Goal: Information Seeking & Learning: Learn about a topic

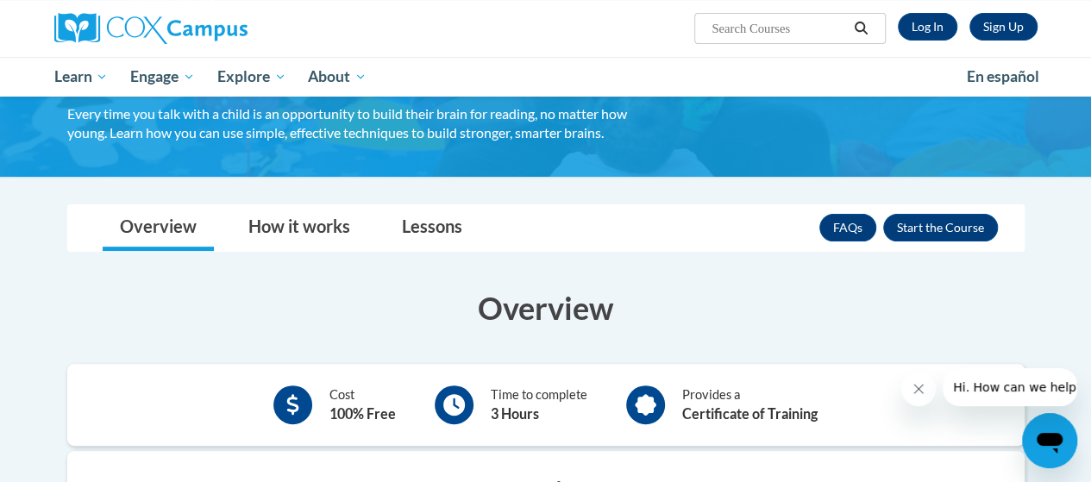
scroll to position [124, 0]
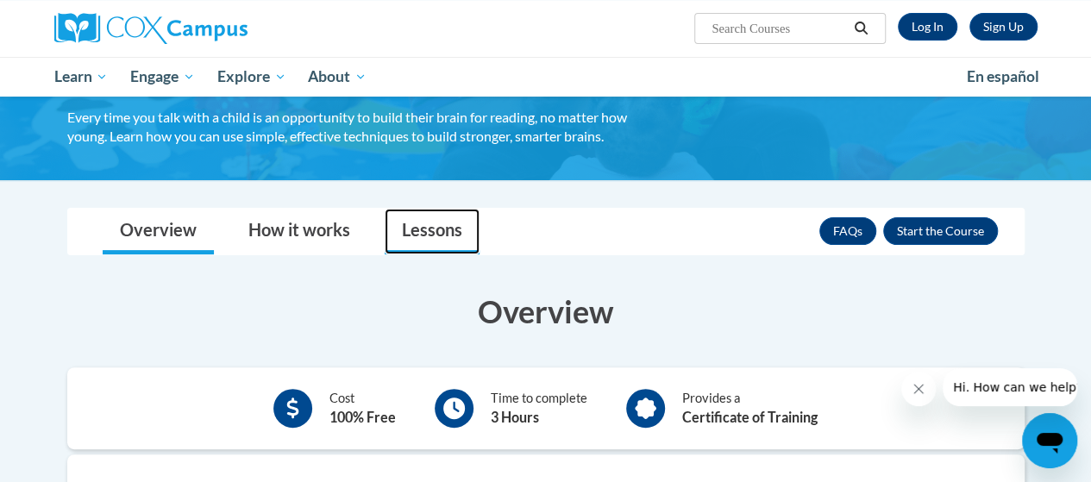
click at [441, 228] on link "Lessons" at bounding box center [432, 232] width 95 height 46
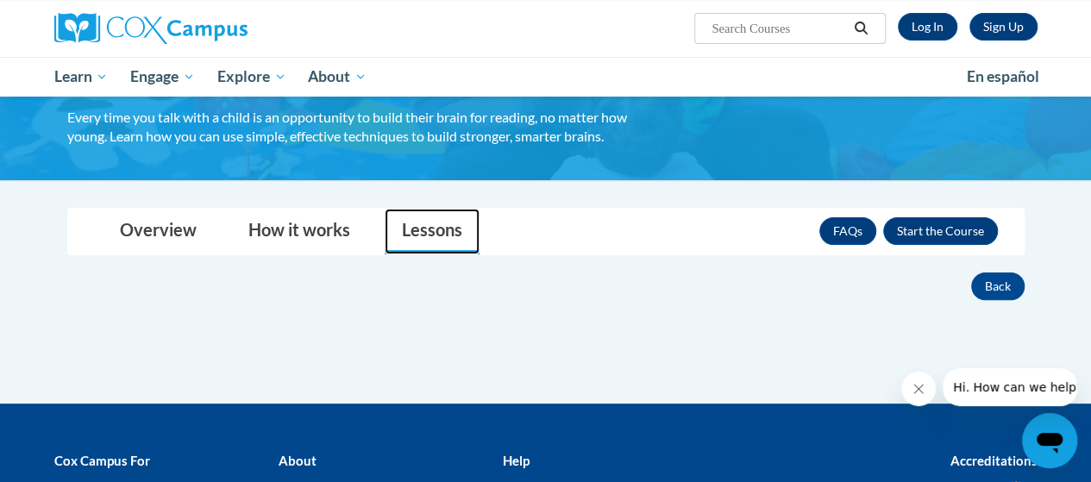
click at [441, 228] on link "Lessons" at bounding box center [432, 232] width 95 height 46
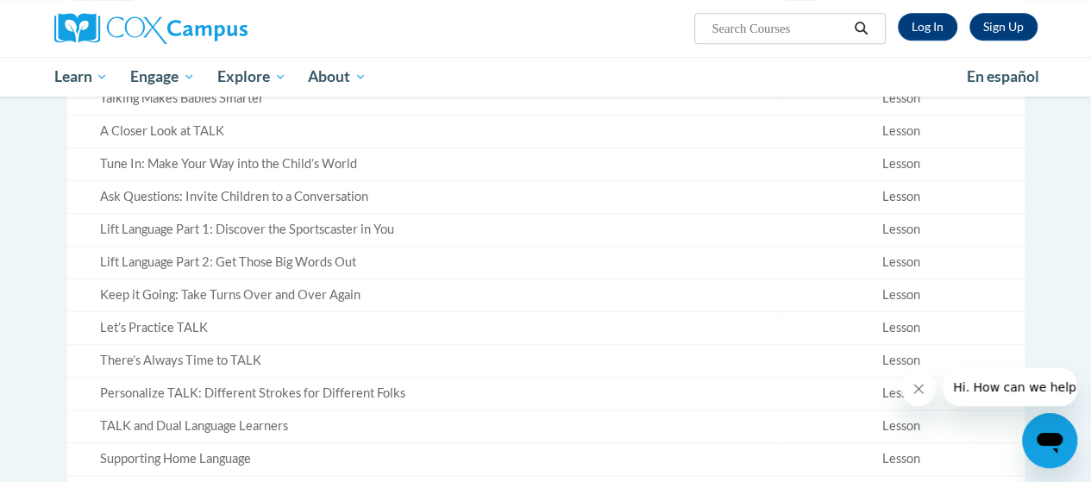
scroll to position [0, 0]
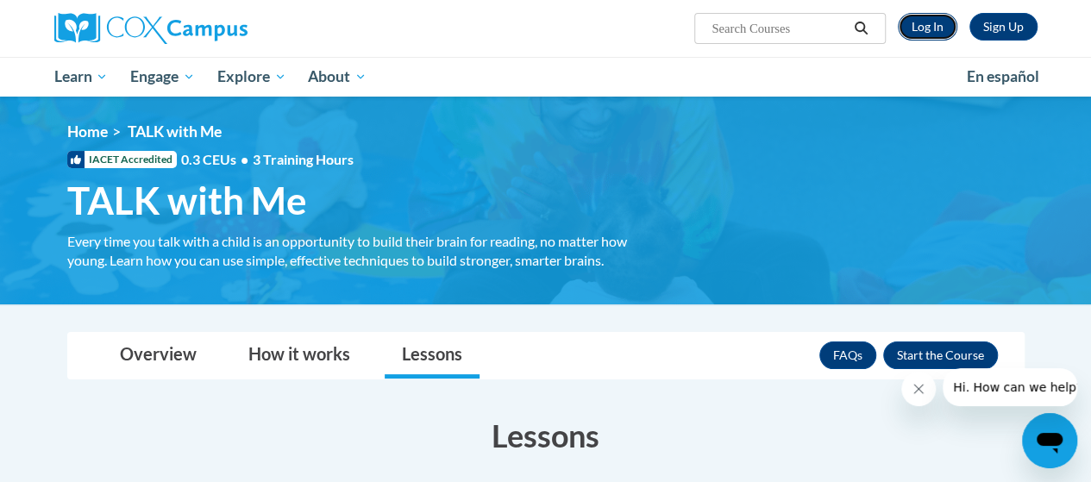
click at [925, 34] on link "Log In" at bounding box center [927, 27] width 59 height 28
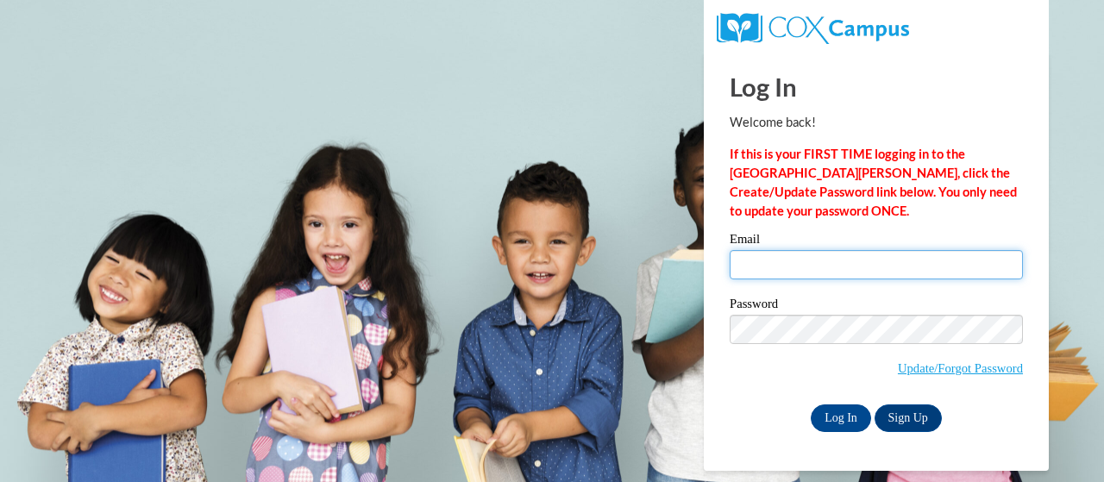
click at [821, 263] on input "Email" at bounding box center [875, 264] width 293 height 29
type input "lauryn.white@lakeviewacademy.org"
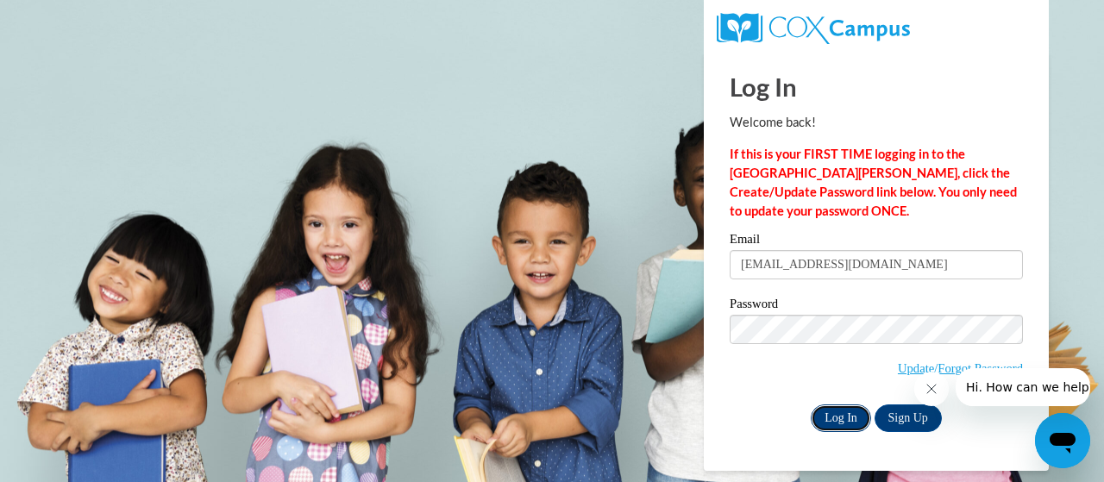
click at [841, 423] on input "Log In" at bounding box center [840, 418] width 60 height 28
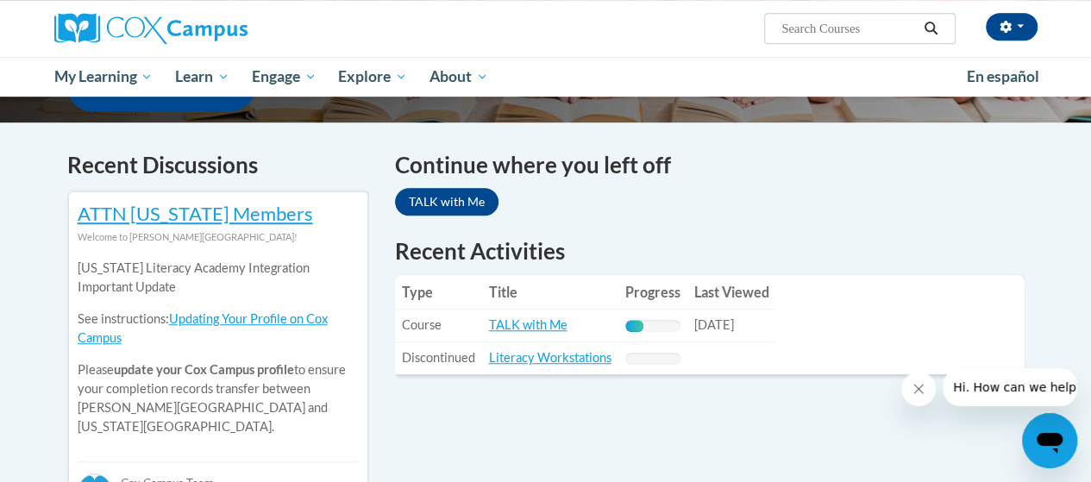
scroll to position [517, 0]
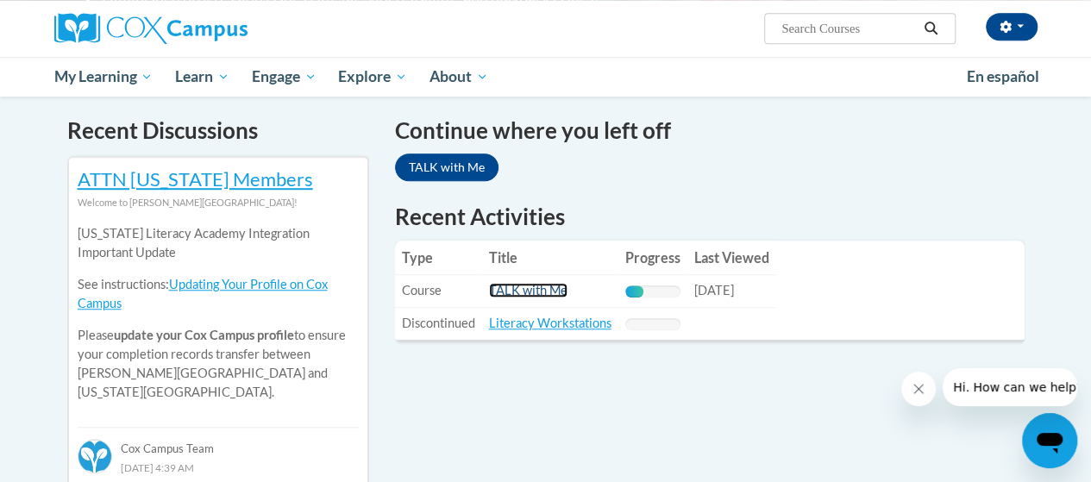
click at [512, 288] on link "TALK with Me" at bounding box center [528, 290] width 78 height 15
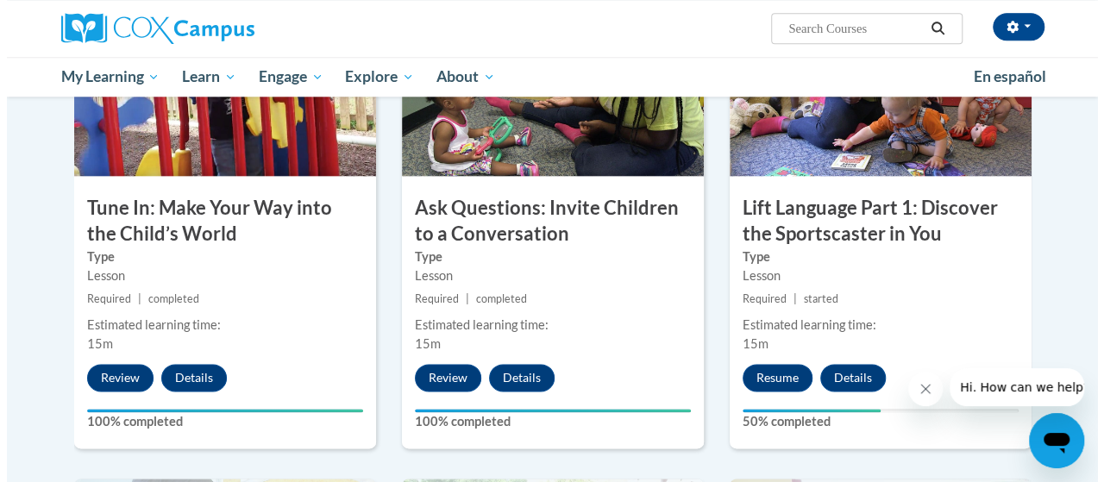
scroll to position [931, 0]
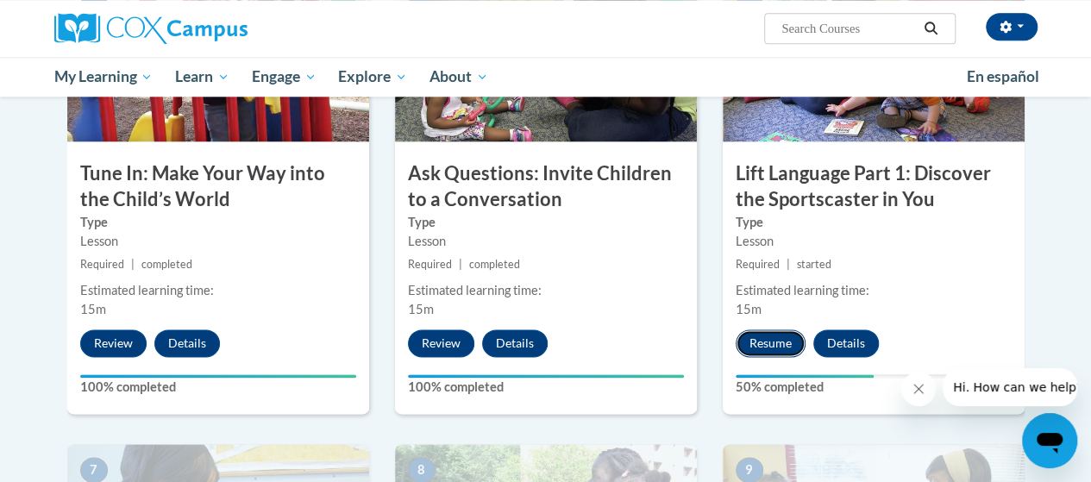
click at [742, 335] on button "Resume" at bounding box center [770, 343] width 70 height 28
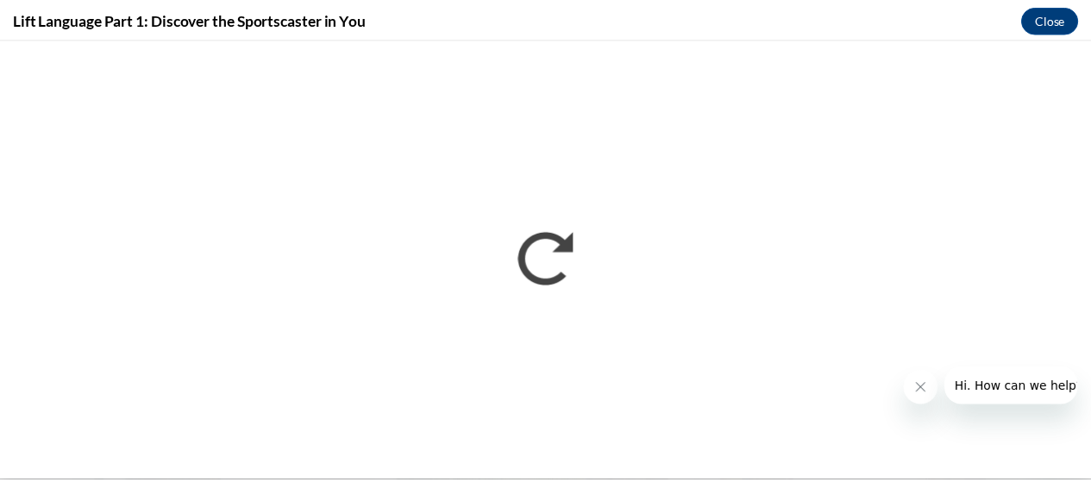
scroll to position [0, 0]
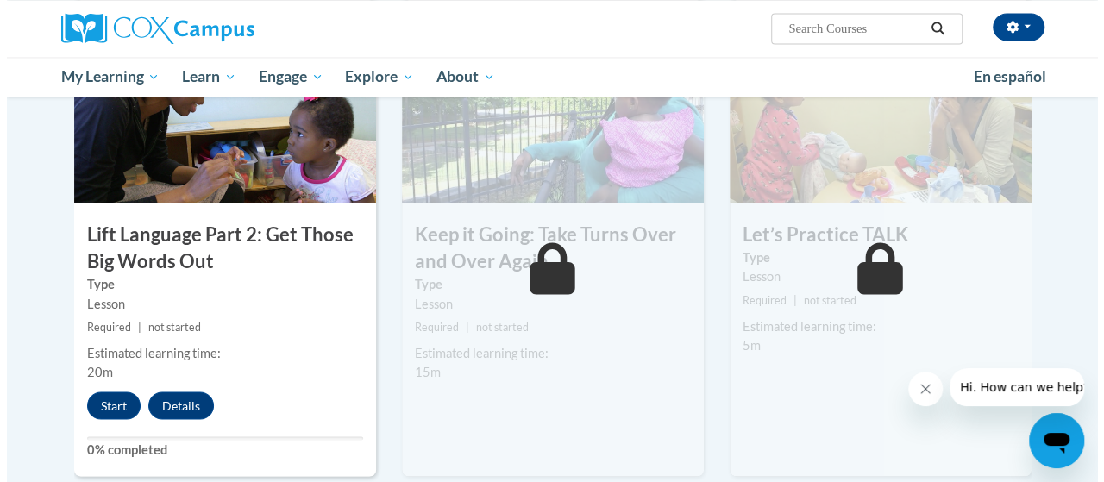
scroll to position [1379, 0]
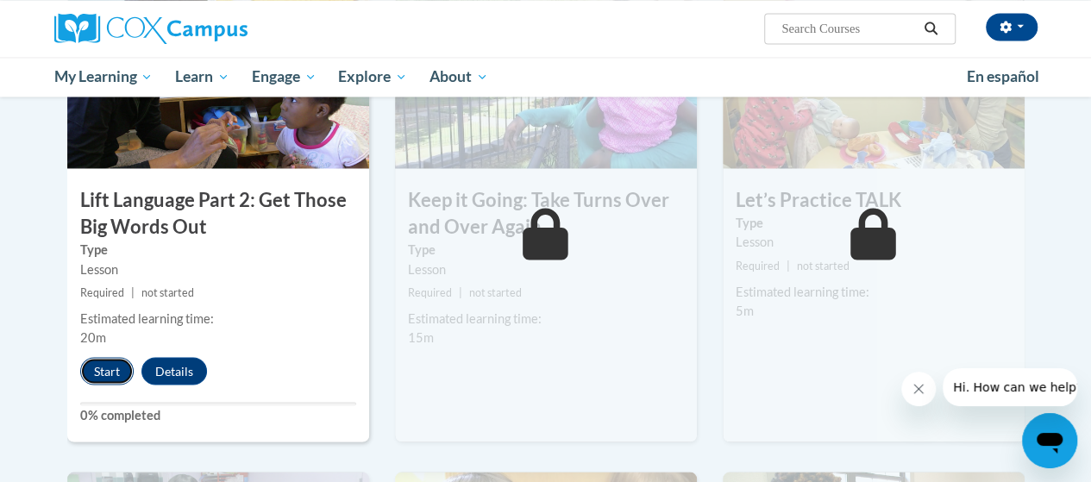
click at [95, 383] on button "Start" at bounding box center [106, 371] width 53 height 28
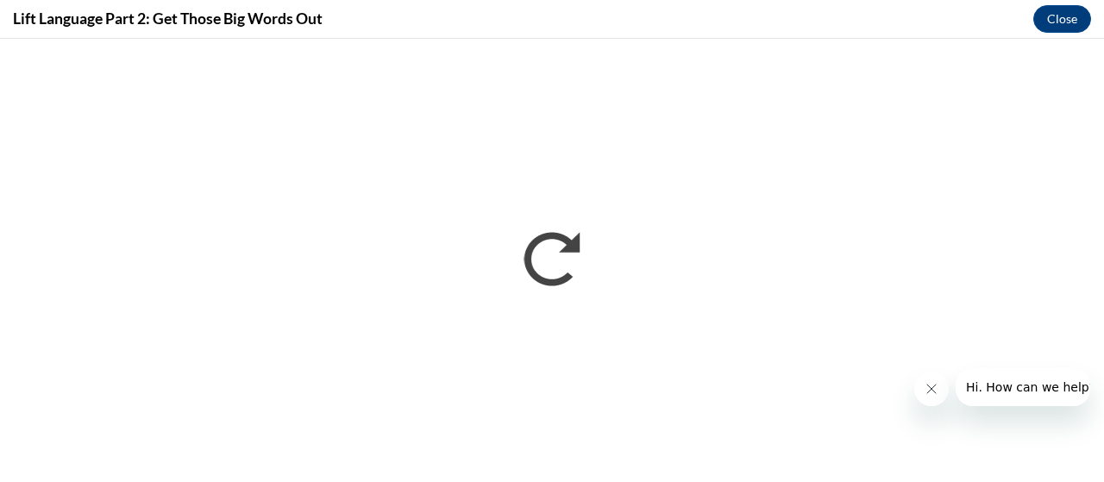
scroll to position [0, 0]
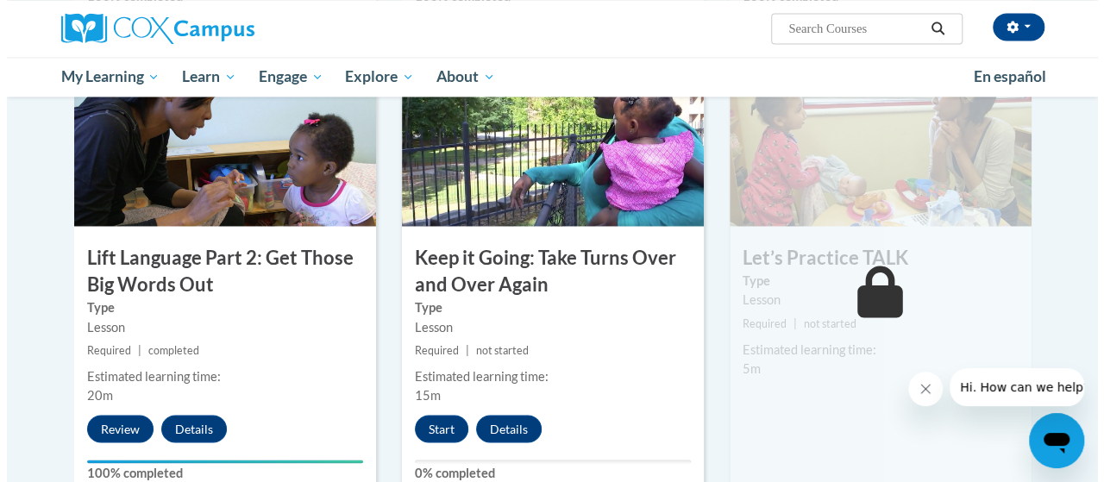
scroll to position [1348, 0]
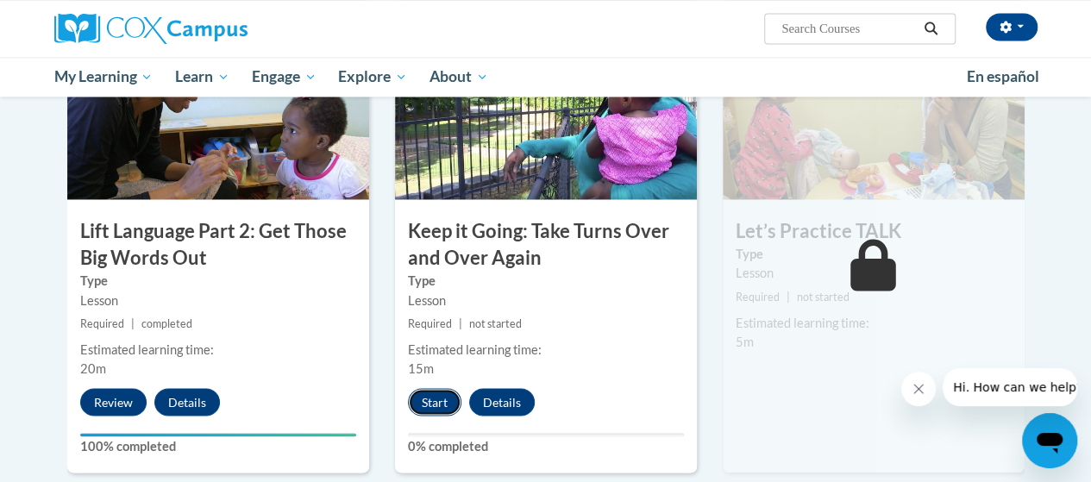
click at [428, 401] on button "Start" at bounding box center [434, 402] width 53 height 28
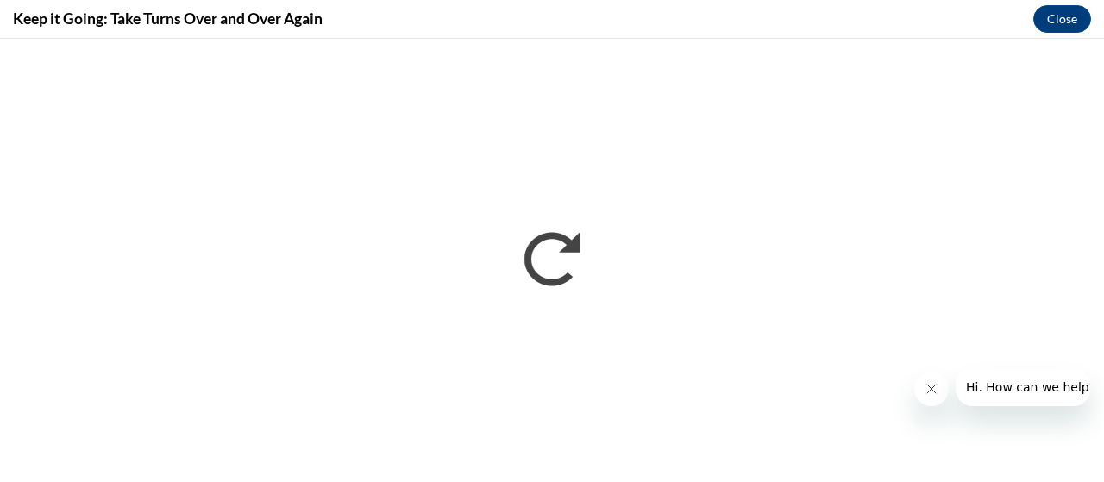
scroll to position [0, 0]
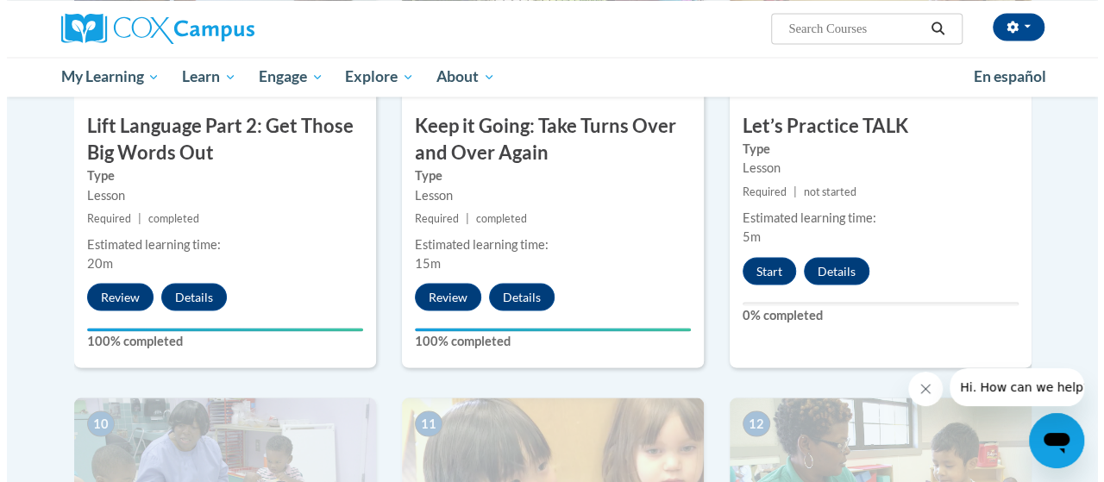
scroll to position [1488, 0]
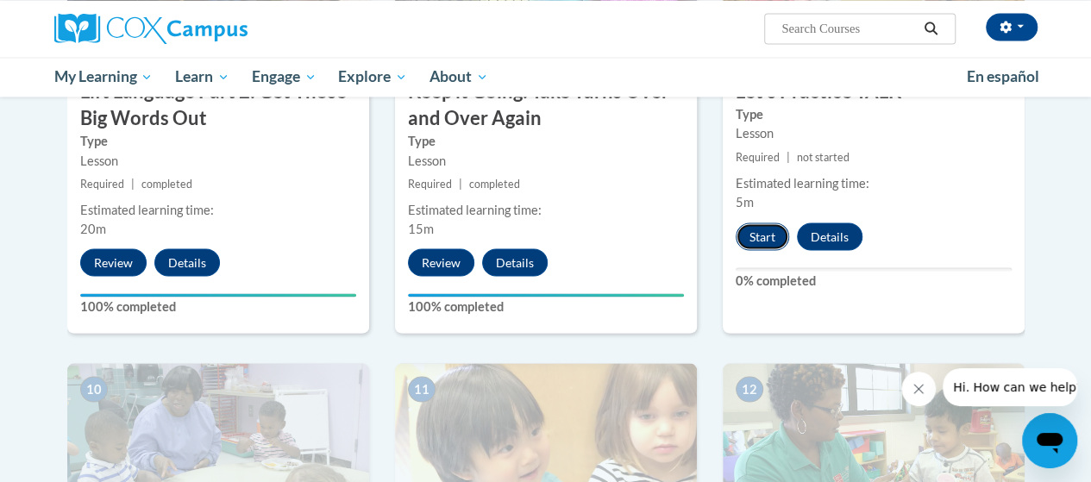
click at [755, 235] on button "Start" at bounding box center [761, 236] width 53 height 28
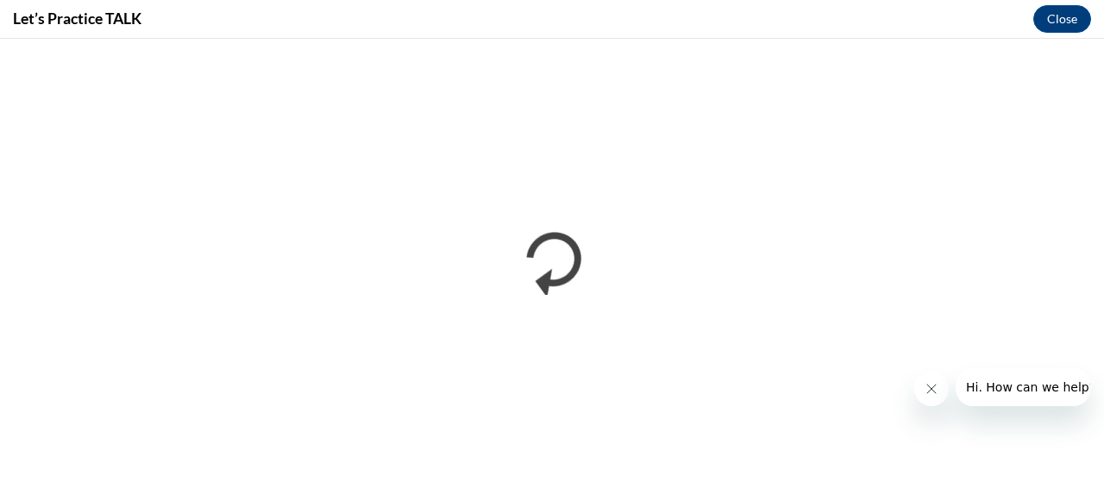
scroll to position [0, 0]
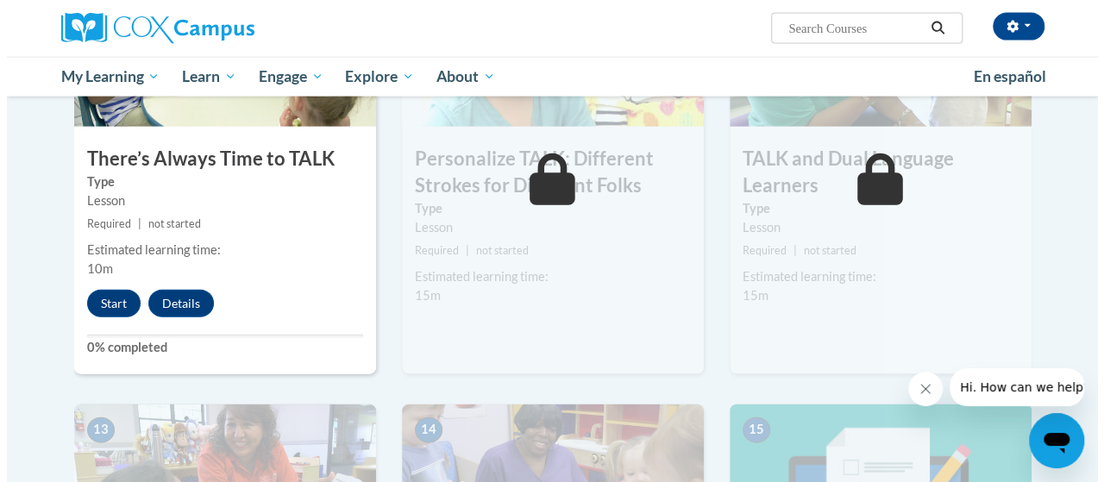
scroll to position [1905, 0]
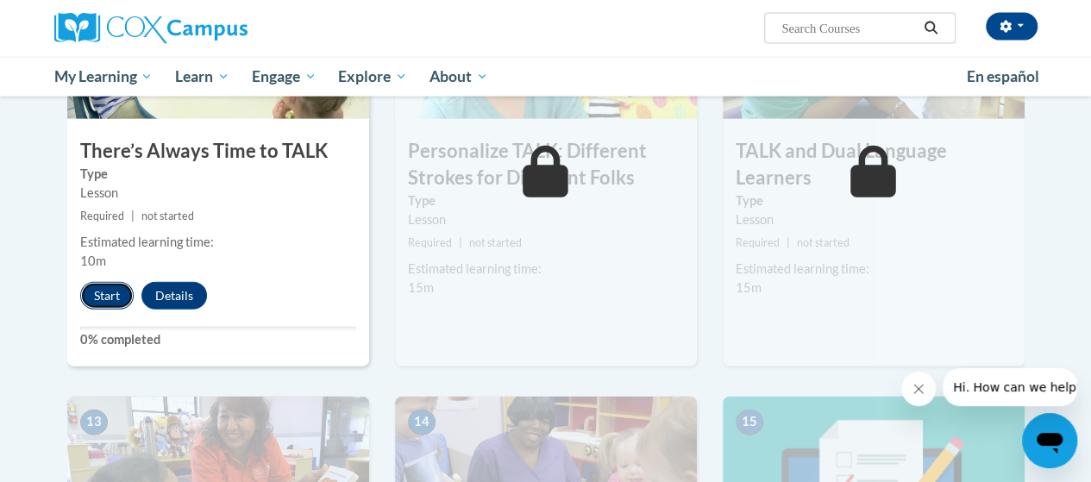
click at [116, 298] on button "Start" at bounding box center [106, 296] width 53 height 28
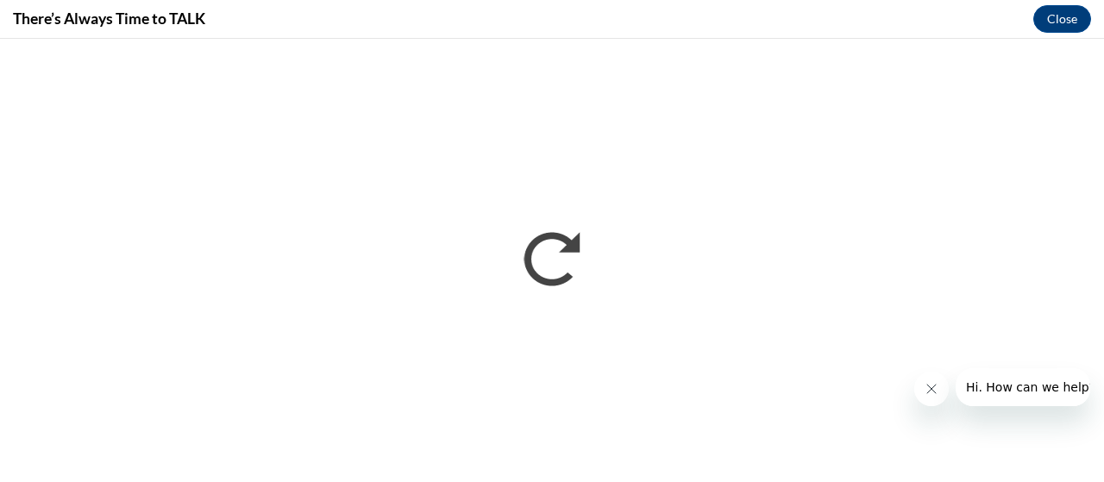
scroll to position [0, 0]
